Goal: Task Accomplishment & Management: Manage account settings

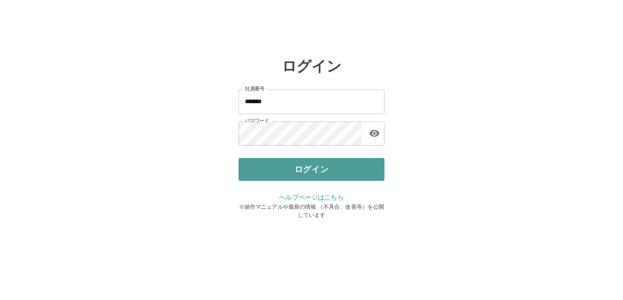
click at [321, 166] on button "ログイン" at bounding box center [312, 169] width 146 height 23
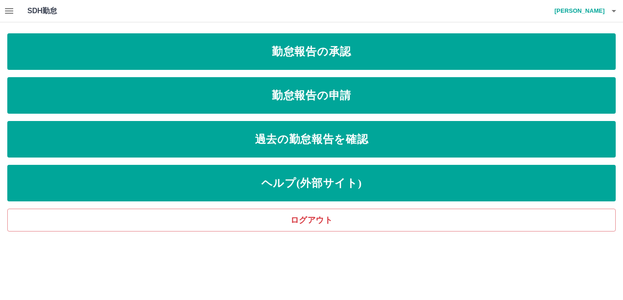
click at [8, 19] on button "button" at bounding box center [9, 11] width 18 height 22
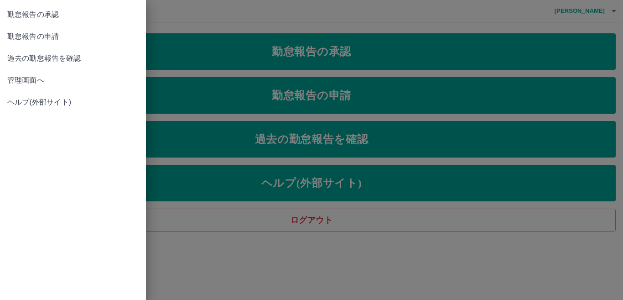
click at [35, 70] on link "管理画面へ" at bounding box center [73, 80] width 146 height 22
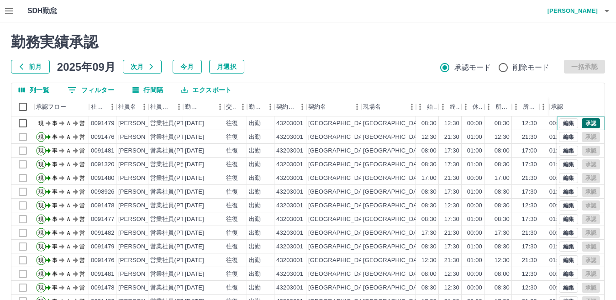
click at [581, 123] on button "承認" at bounding box center [590, 123] width 18 height 10
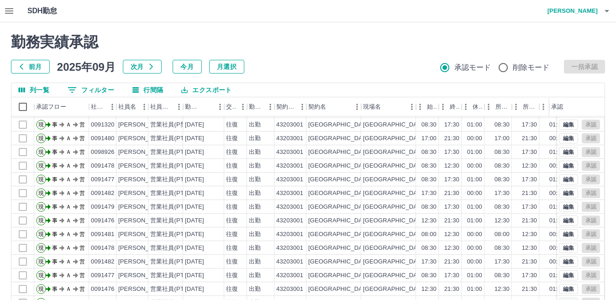
scroll to position [86, 0]
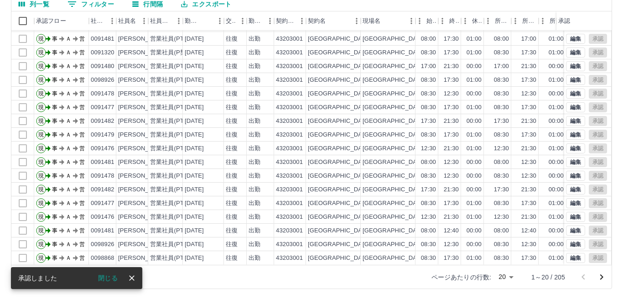
click at [498, 278] on body "SDH勤怠 [PERSON_NAME] 勤務実績承認 前月 [DATE] 次月 今月 月選択 承認モード 削除モード 一括承認 列一覧 0 フィルター 行間隔…" at bounding box center [311, 107] width 623 height 386
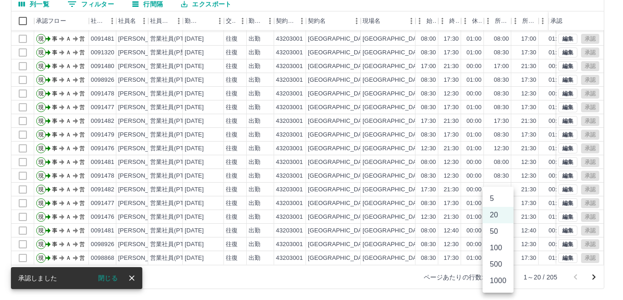
click at [496, 266] on li "500" at bounding box center [498, 264] width 31 height 16
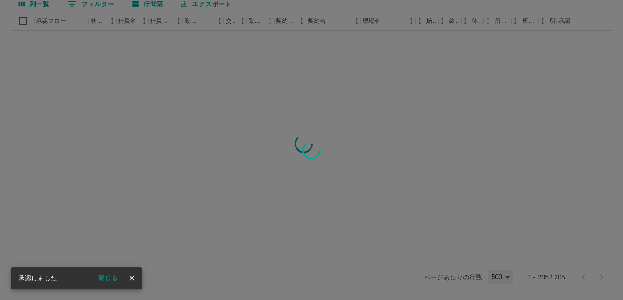
type input "***"
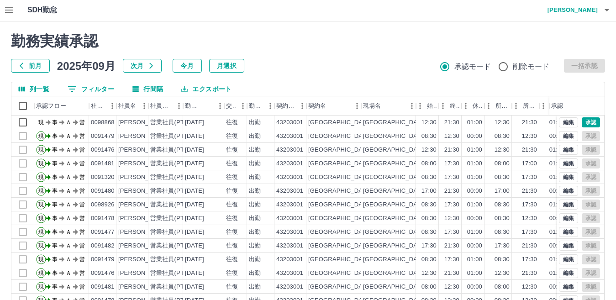
scroll to position [0, 0]
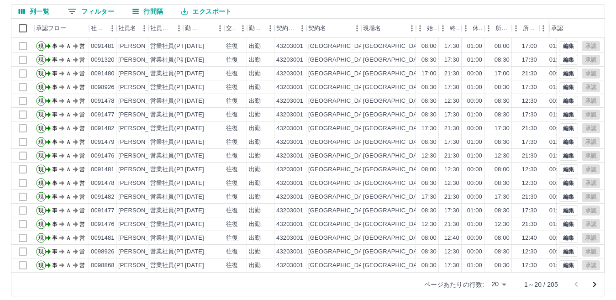
scroll to position [86, 0]
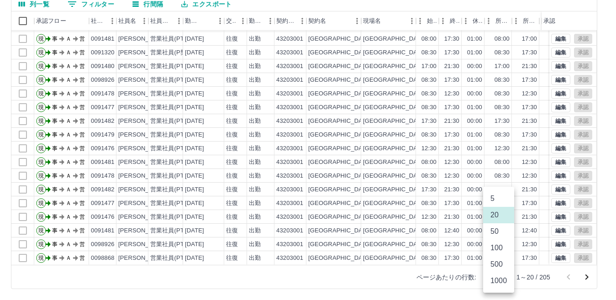
click at [501, 279] on body "SDH勤怠 中島　総一郎 勤務実績承認 前月 2025年09月 次月 今月 月選択 承認モード 削除モード 一括承認 列一覧 0 フィルター 行間隔 エクスポ…" at bounding box center [308, 107] width 616 height 386
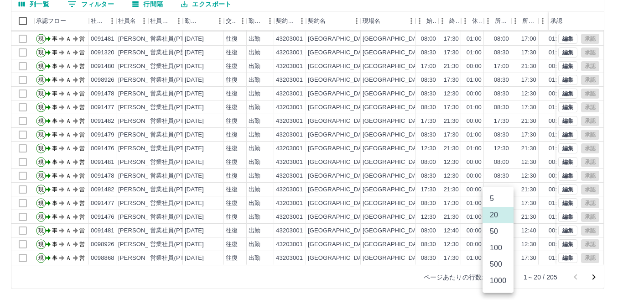
click at [499, 267] on li "500" at bounding box center [498, 264] width 31 height 16
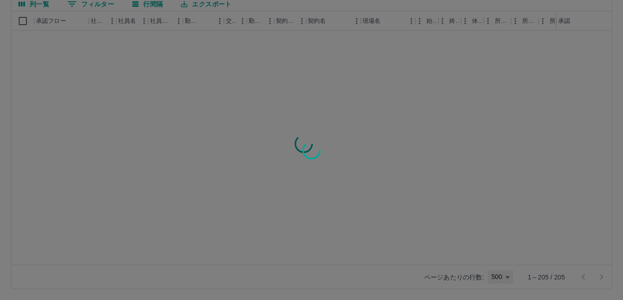
type input "***"
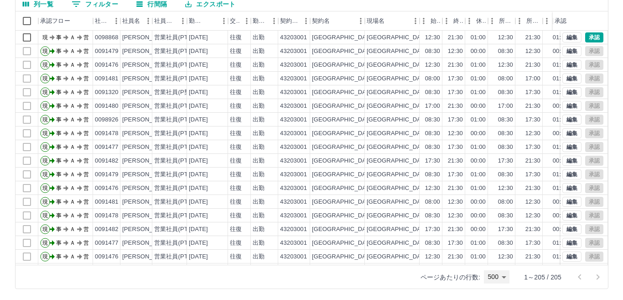
scroll to position [0, 0]
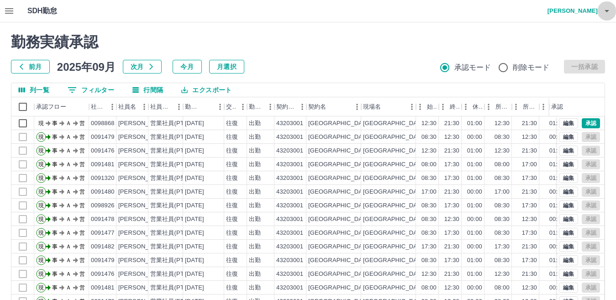
click at [604, 11] on icon "button" at bounding box center [606, 10] width 11 height 11
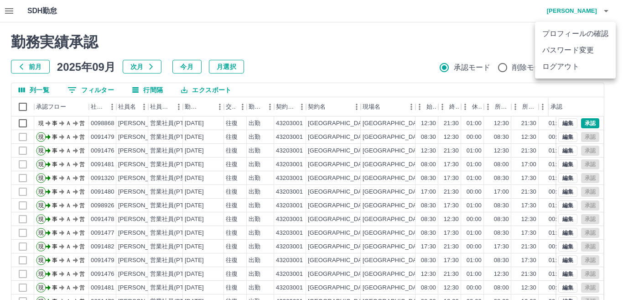
click at [572, 65] on li "ログアウト" at bounding box center [575, 66] width 81 height 16
